Goal: Task Accomplishment & Management: Manage account settings

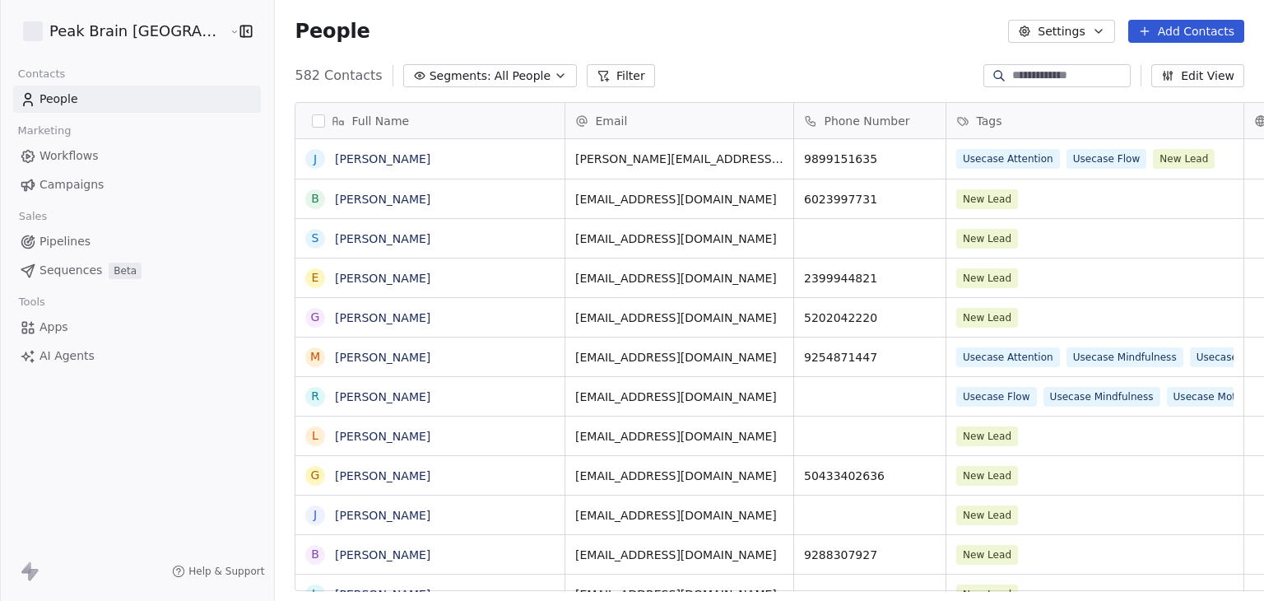
scroll to position [515, 1029]
click at [118, 40] on html "Peak Brain [GEOGRAPHIC_DATA] Contacts People Marketing Workflows Campaigns Sale…" at bounding box center [632, 300] width 1264 height 601
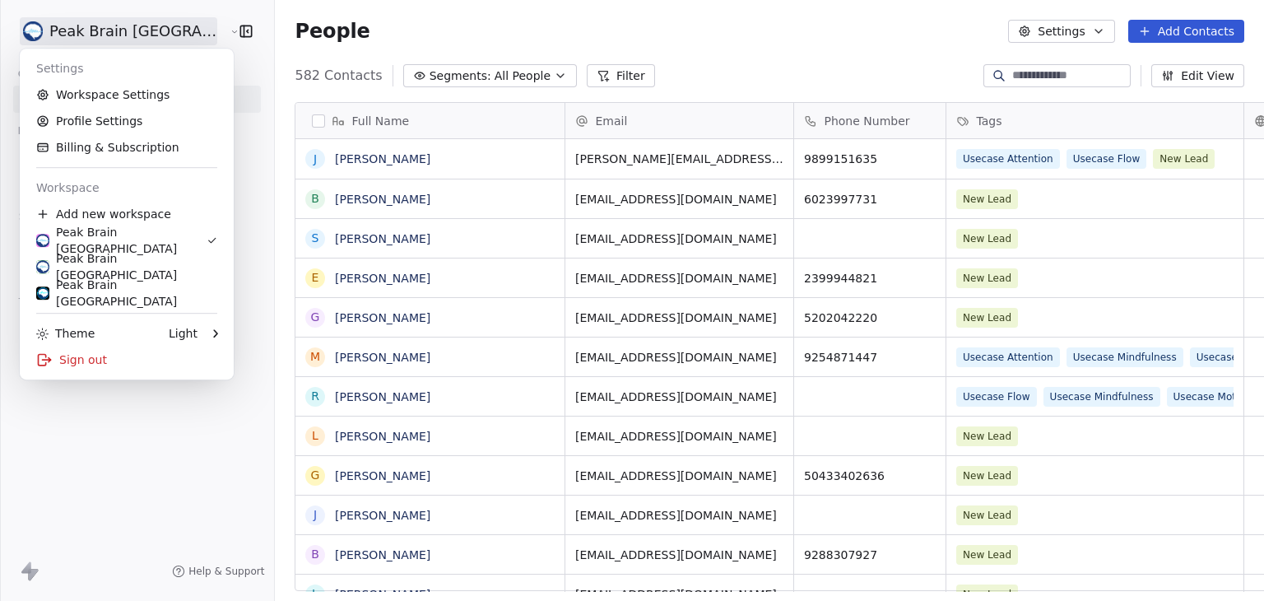
click at [569, 31] on html "Peak Brain [GEOGRAPHIC_DATA] Contacts People Marketing Workflows Campaigns Sale…" at bounding box center [632, 300] width 1264 height 601
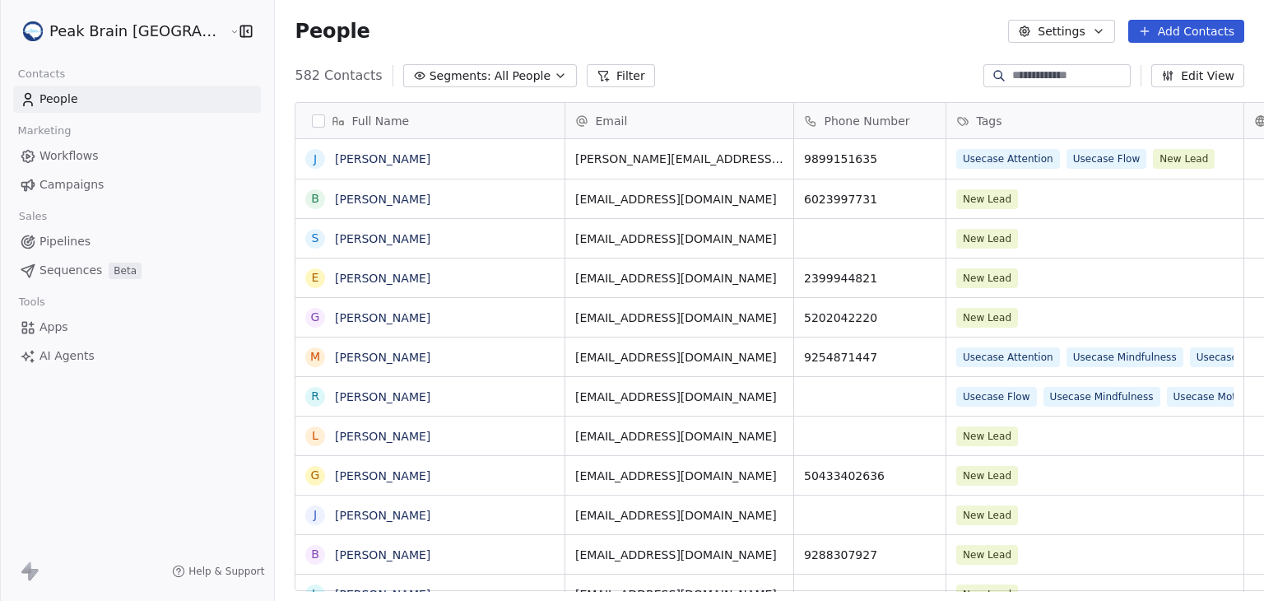
click at [599, 38] on div "People Settings Add Contacts" at bounding box center [770, 31] width 950 height 23
click at [305, 121] on div "Full Name" at bounding box center [428, 121] width 246 height 16
click at [285, 69] on html "Peak Brain [GEOGRAPHIC_DATA] Contacts People Marketing Workflows Campaigns Sale…" at bounding box center [632, 300] width 1264 height 601
click at [312, 121] on button "button" at bounding box center [318, 120] width 13 height 13
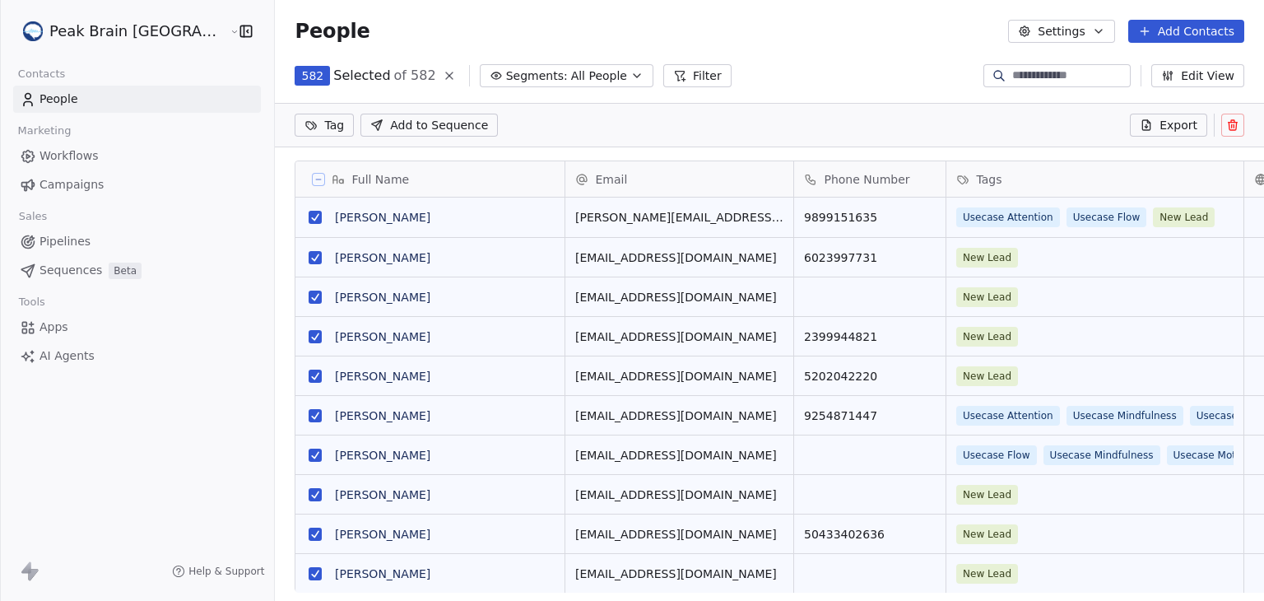
click at [1077, 35] on button "Settings" at bounding box center [1061, 31] width 106 height 23
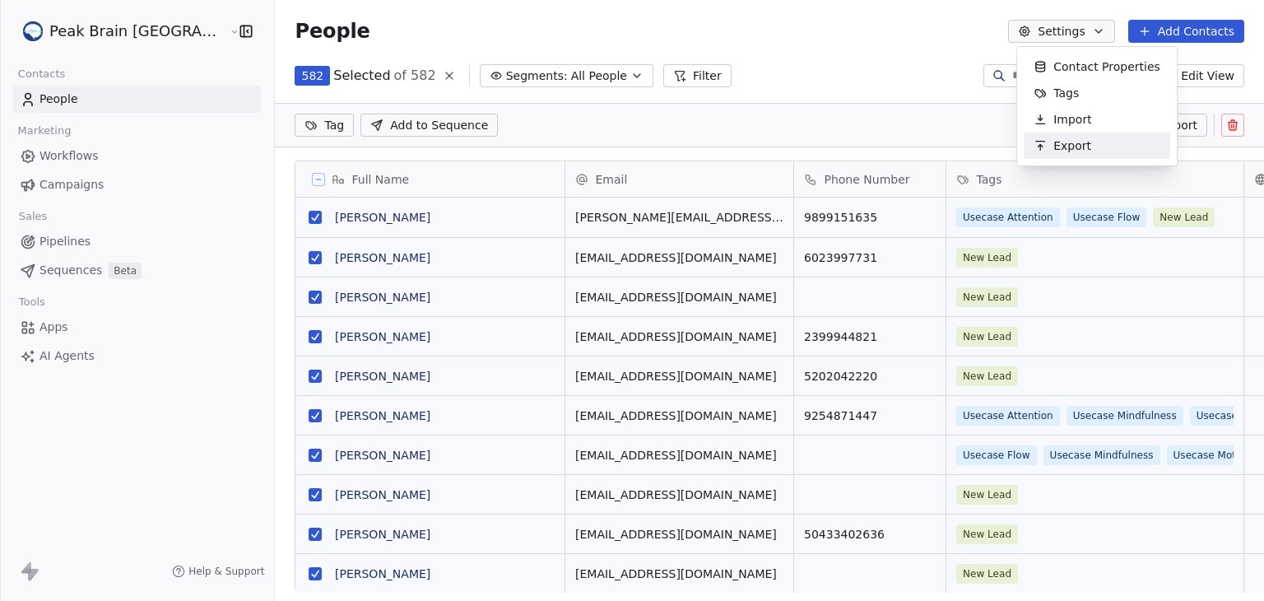
click at [858, 43] on html "Peak Brain [GEOGRAPHIC_DATA] Contacts People Marketing Workflows Campaigns Sale…" at bounding box center [632, 300] width 1264 height 601
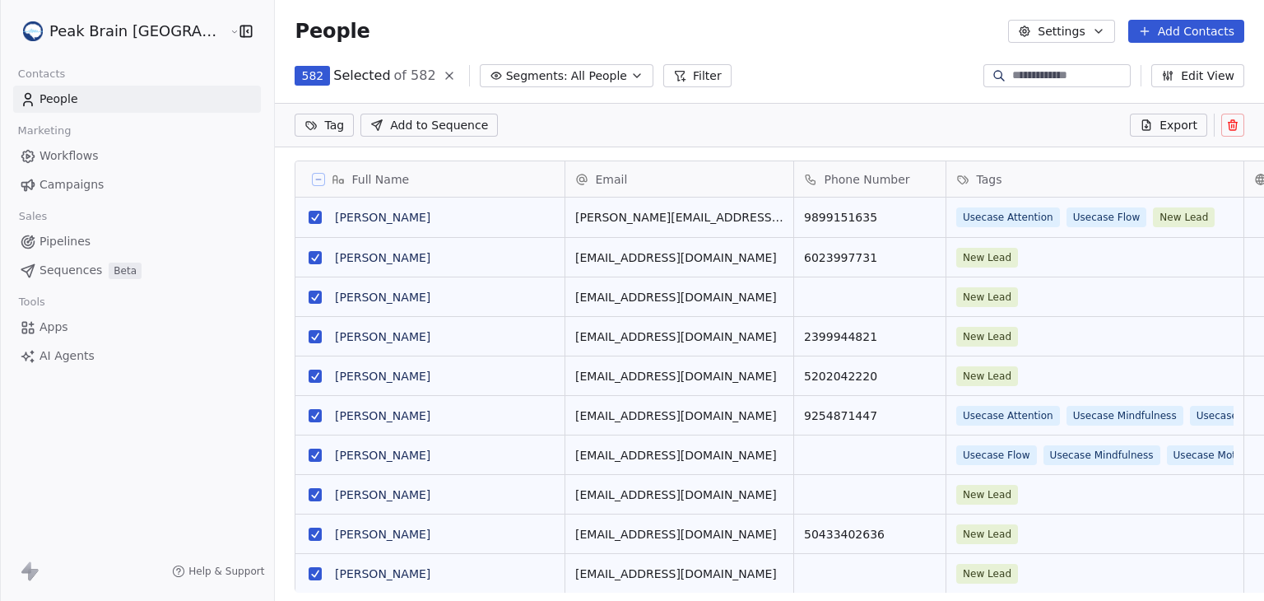
click at [443, 77] on icon at bounding box center [449, 75] width 13 height 13
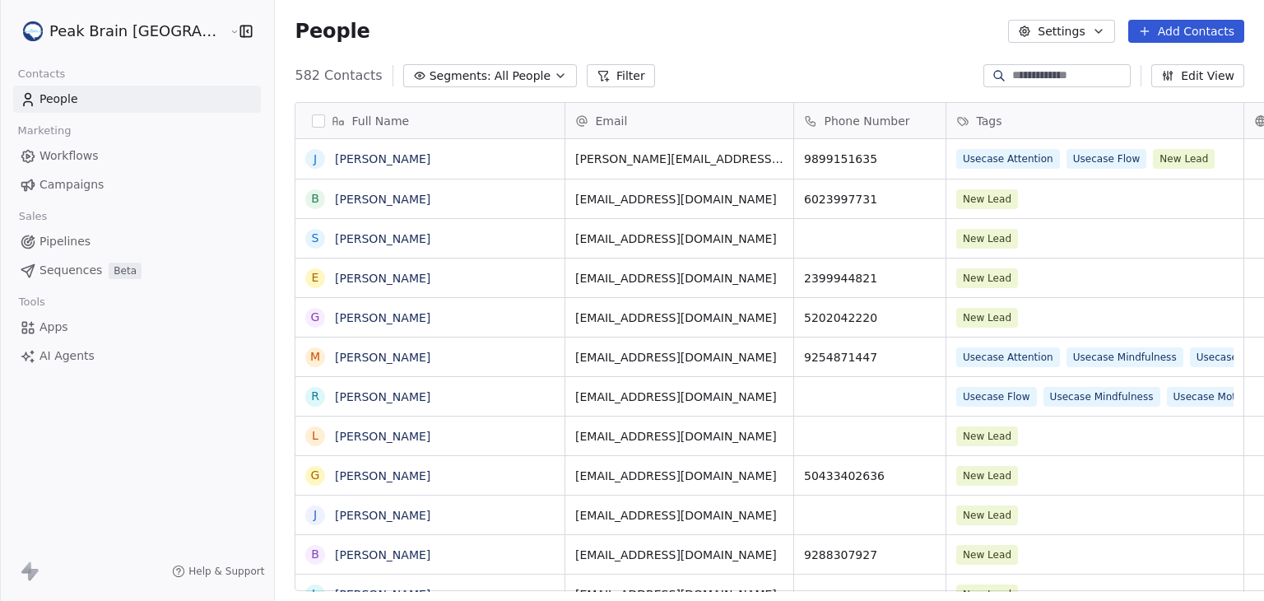
click at [59, 40] on html "Peak Brain [GEOGRAPHIC_DATA] Contacts People Marketing Workflows Campaigns Sale…" at bounding box center [632, 300] width 1264 height 601
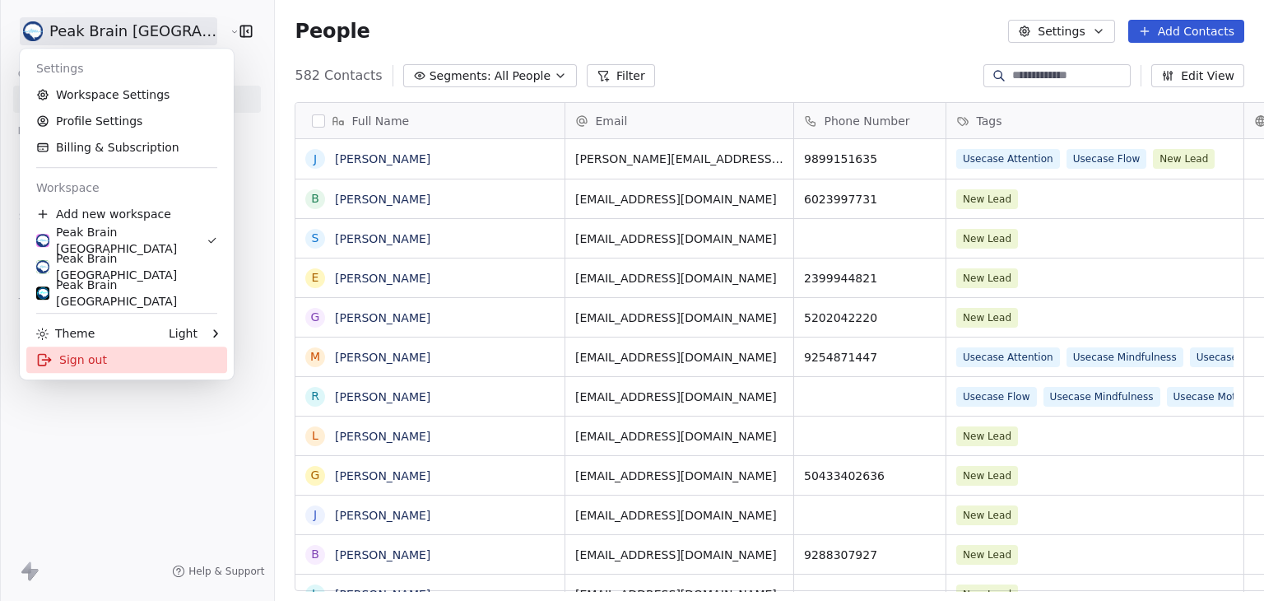
click at [67, 361] on div "Sign out" at bounding box center [126, 360] width 201 height 26
